Goal: Information Seeking & Learning: Learn about a topic

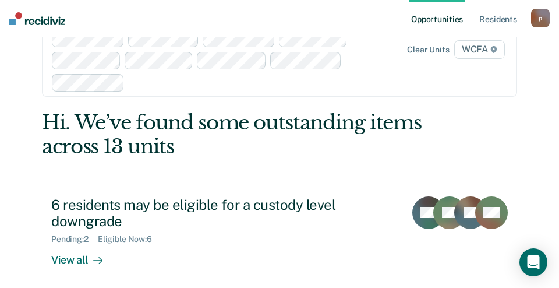
scroll to position [175, 0]
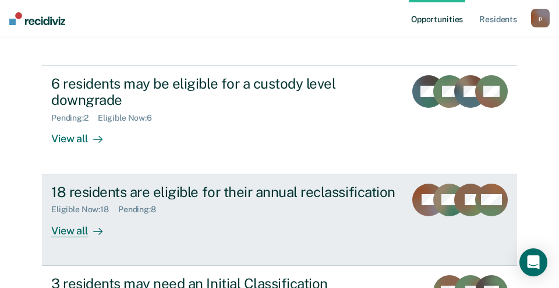
click at [79, 229] on div "View all" at bounding box center [83, 225] width 65 height 23
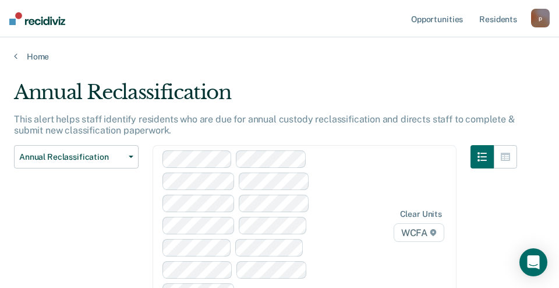
click at [264, 200] on div "Clear units WCFA" at bounding box center [305, 225] width 304 height 161
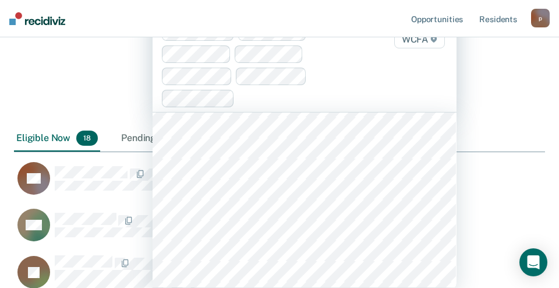
scroll to position [192, 0]
click at [45, 81] on div "Annual Reclassification Custody Level Downgrade Annual Reclassification Initial…" at bounding box center [76, 40] width 125 height 174
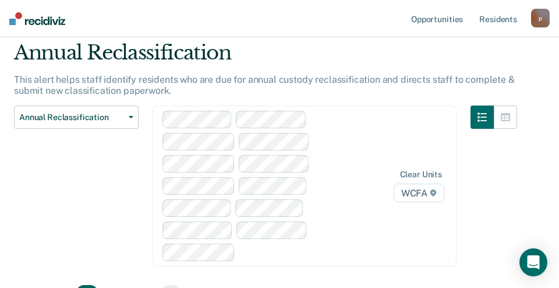
scroll to position [0, 0]
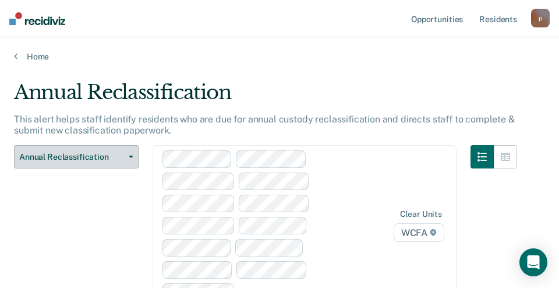
click at [80, 158] on span "Annual Reclassification" at bounding box center [71, 157] width 105 height 10
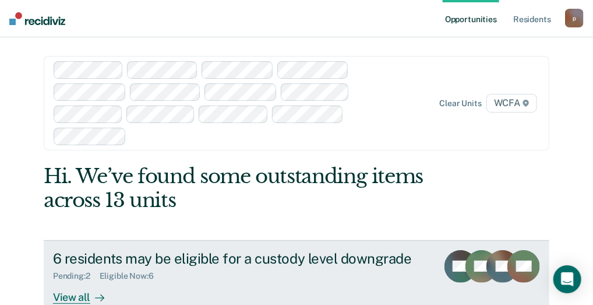
scroll to position [58, 0]
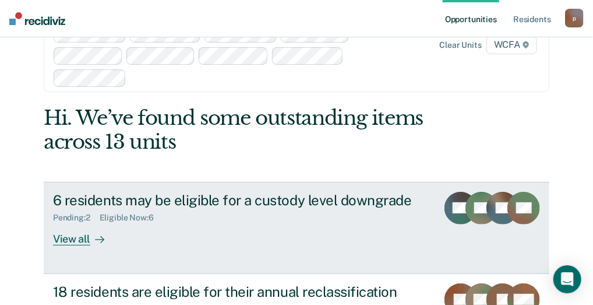
click at [92, 198] on div "6 residents may be eligible for a custody level downgrade" at bounding box center [240, 200] width 375 height 17
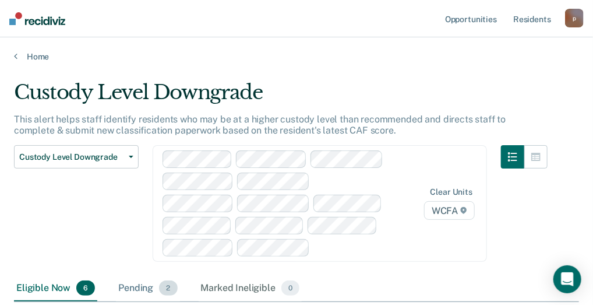
click at [149, 289] on div "Pending 2" at bounding box center [148, 289] width 64 height 26
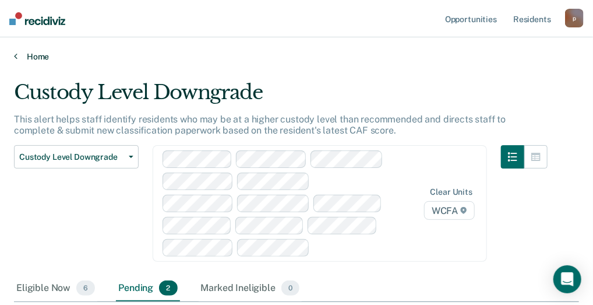
click at [16, 56] on icon at bounding box center [15, 55] width 3 height 9
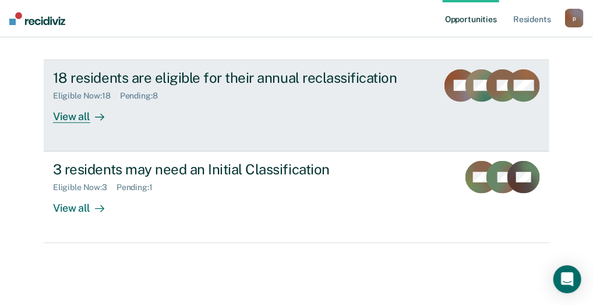
scroll to position [290, 0]
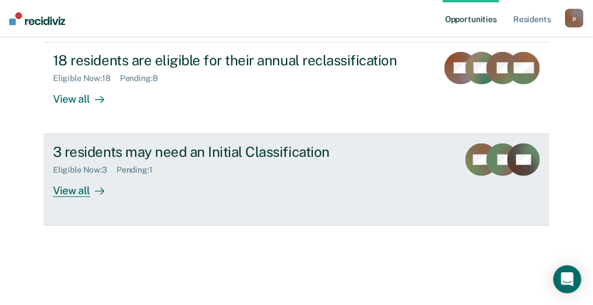
click at [69, 187] on div "View all" at bounding box center [85, 186] width 65 height 23
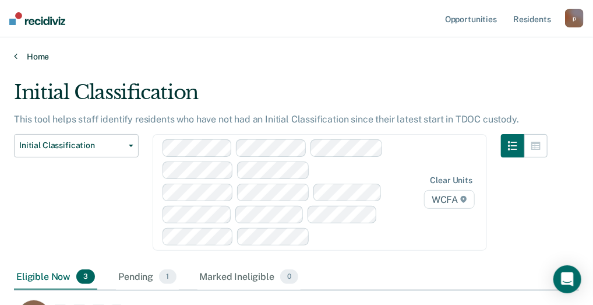
click at [40, 55] on link "Home" at bounding box center [296, 56] width 565 height 10
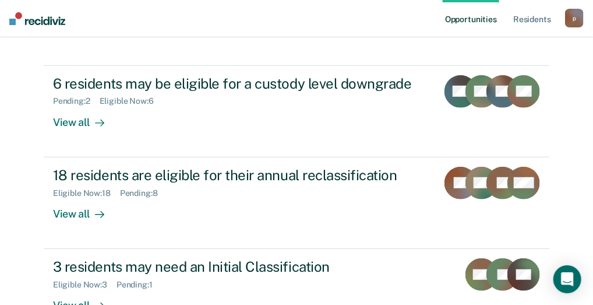
scroll to position [233, 0]
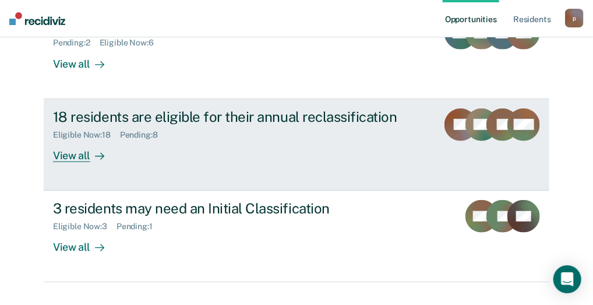
click at [73, 158] on div "View all" at bounding box center [85, 150] width 65 height 23
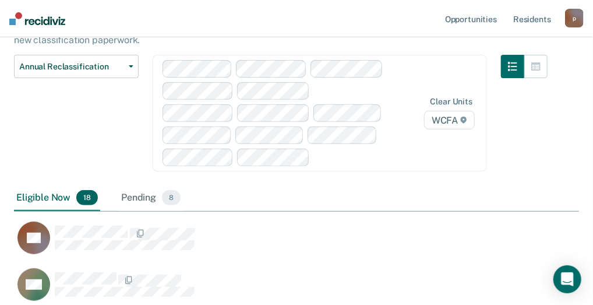
scroll to position [233, 0]
